Goal: Navigation & Orientation: Find specific page/section

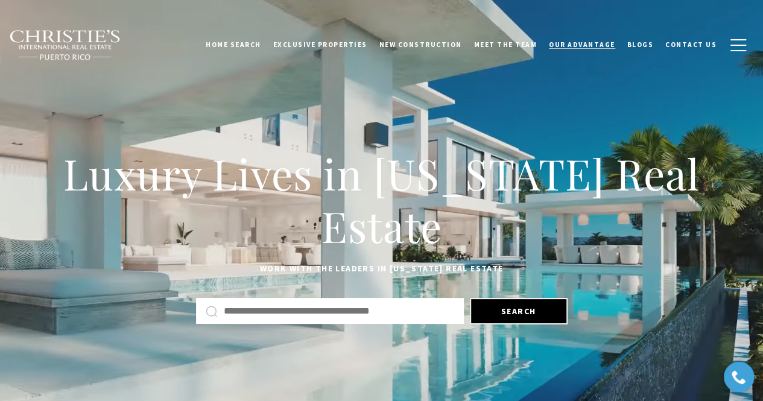
click at [598, 45] on span "Our Advantage" at bounding box center [582, 44] width 66 height 8
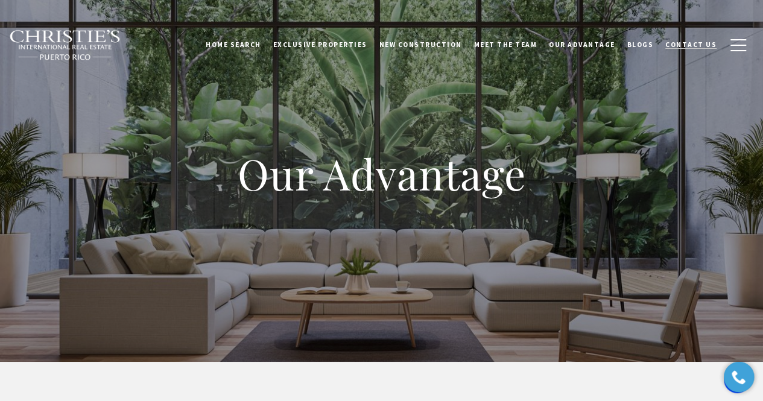
click at [685, 42] on span "Contact Us" at bounding box center [690, 44] width 51 height 8
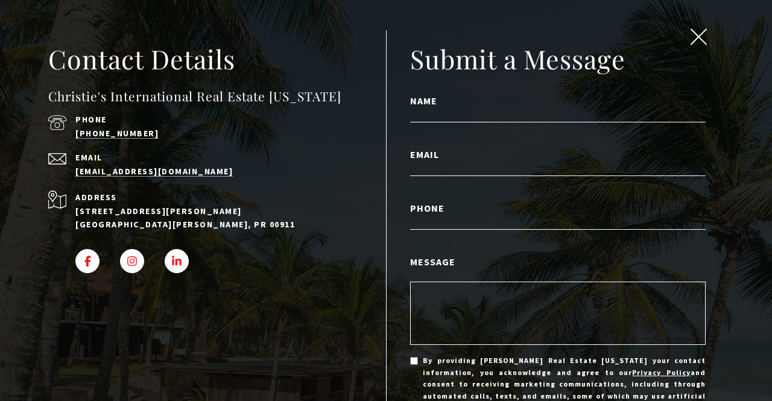
click at [690, 33] on span "close modal" at bounding box center [698, 37] width 16 height 16
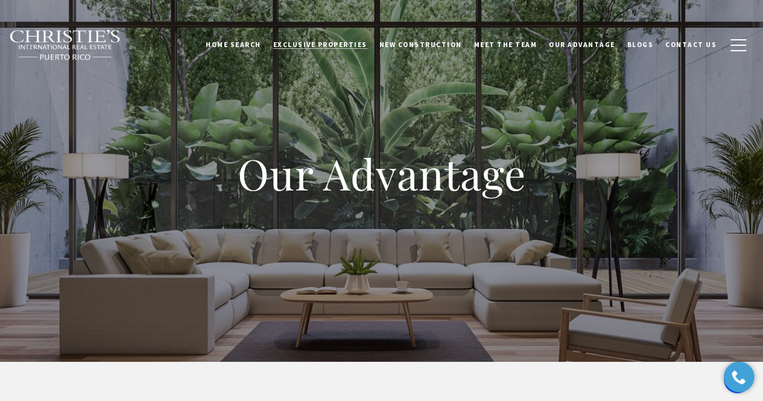
click at [345, 43] on span "Exclusive Properties" at bounding box center [320, 44] width 94 height 8
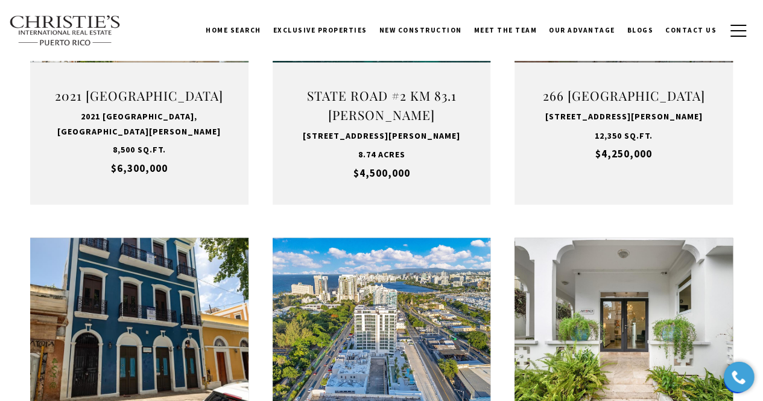
scroll to position [928, 0]
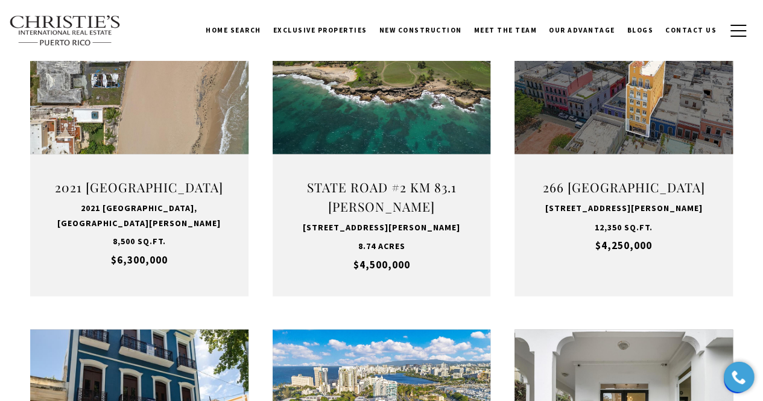
click at [260, 36] on link "Home Search" at bounding box center [234, 30] width 68 height 30
click at [98, 28] on img at bounding box center [65, 30] width 112 height 31
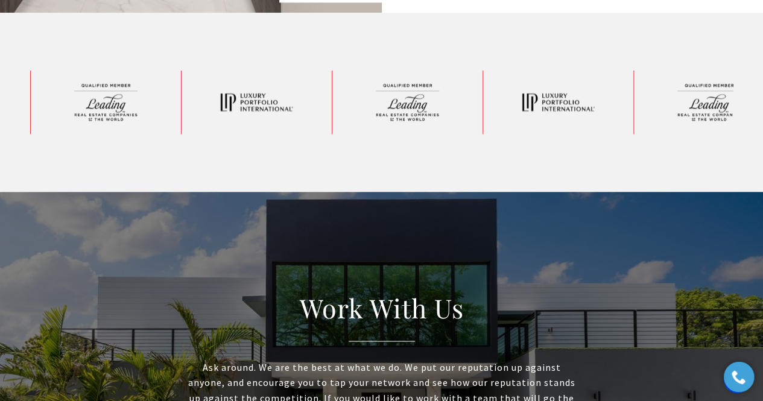
scroll to position [3195, 0]
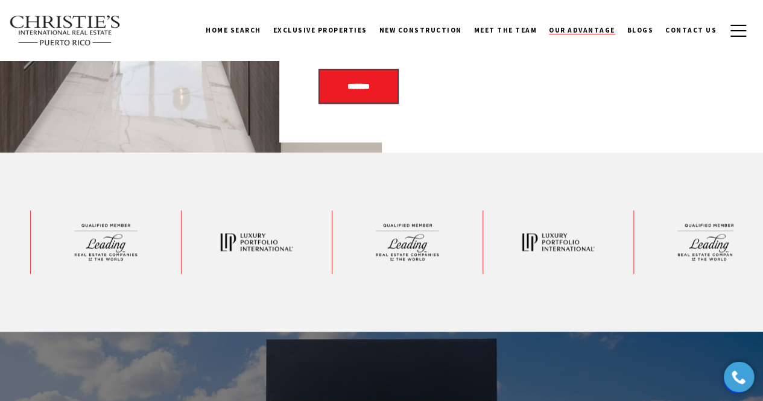
scroll to position [2954, 0]
